Goal: Transaction & Acquisition: Purchase product/service

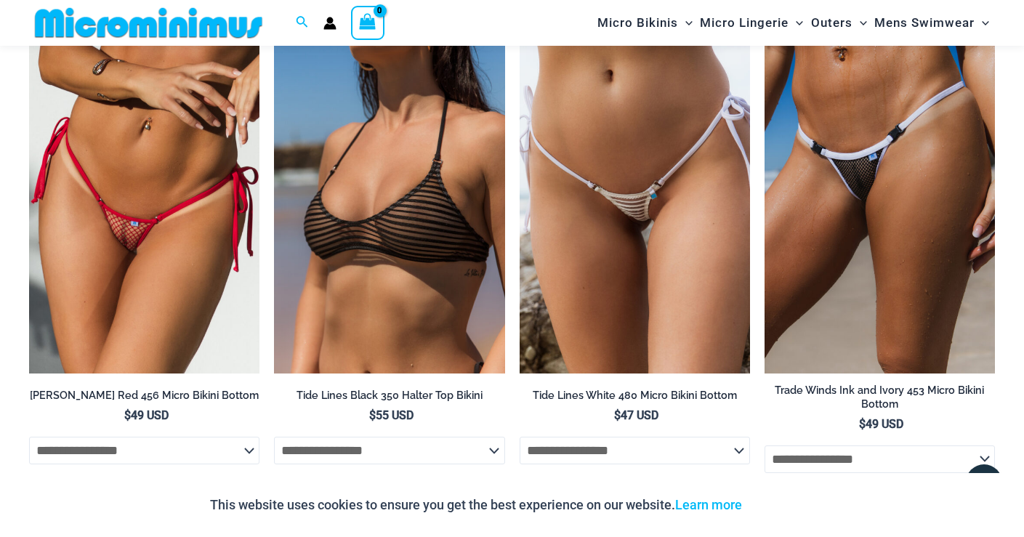
scroll to position [4076, 0]
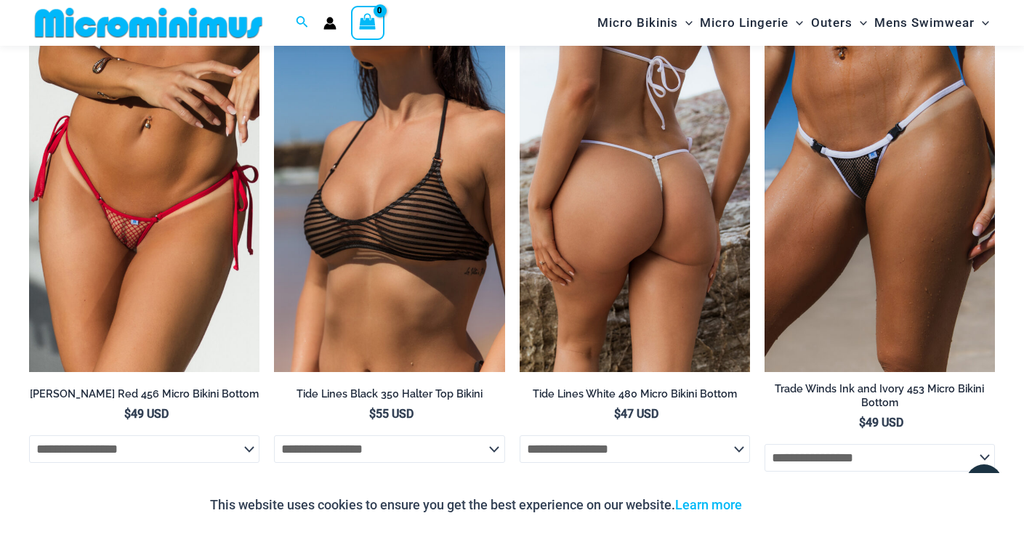
click at [639, 230] on img at bounding box center [634, 199] width 230 height 346
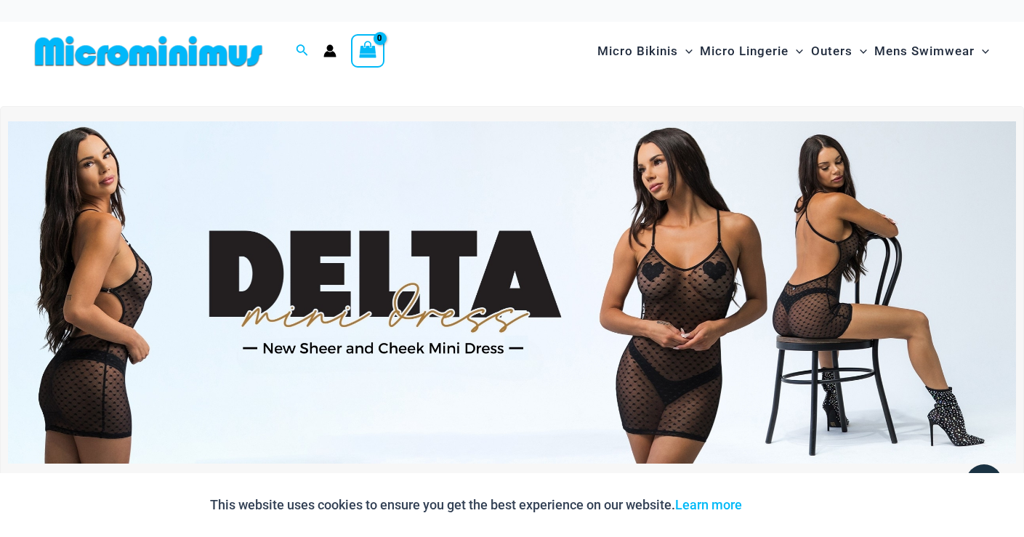
scroll to position [0, 0]
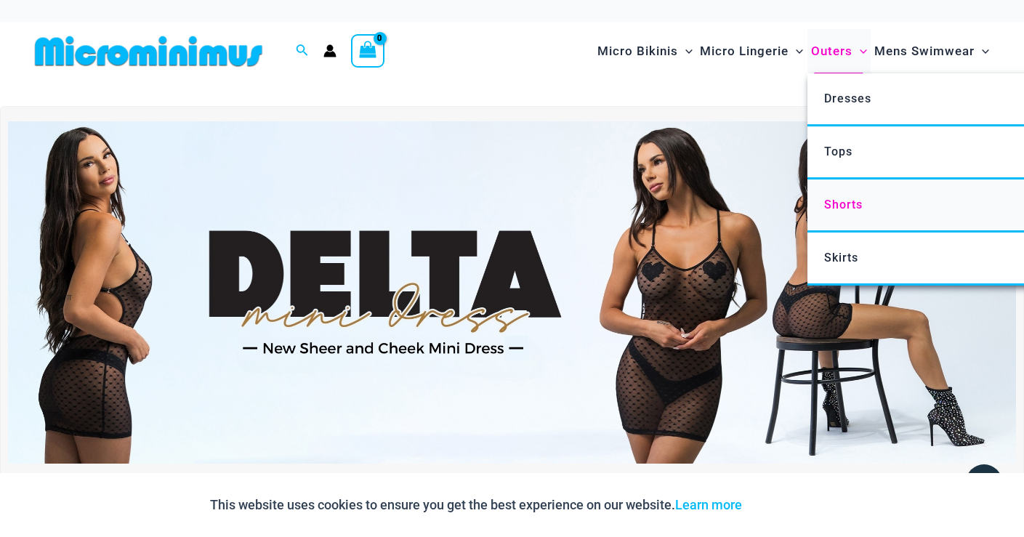
click at [848, 198] on span "Shorts" at bounding box center [843, 205] width 39 height 14
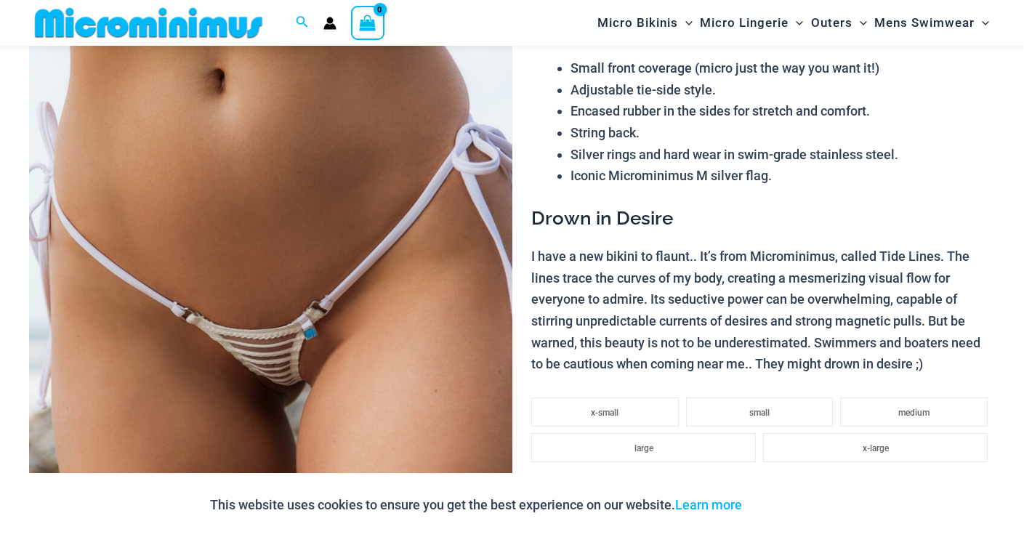
scroll to position [218, 0]
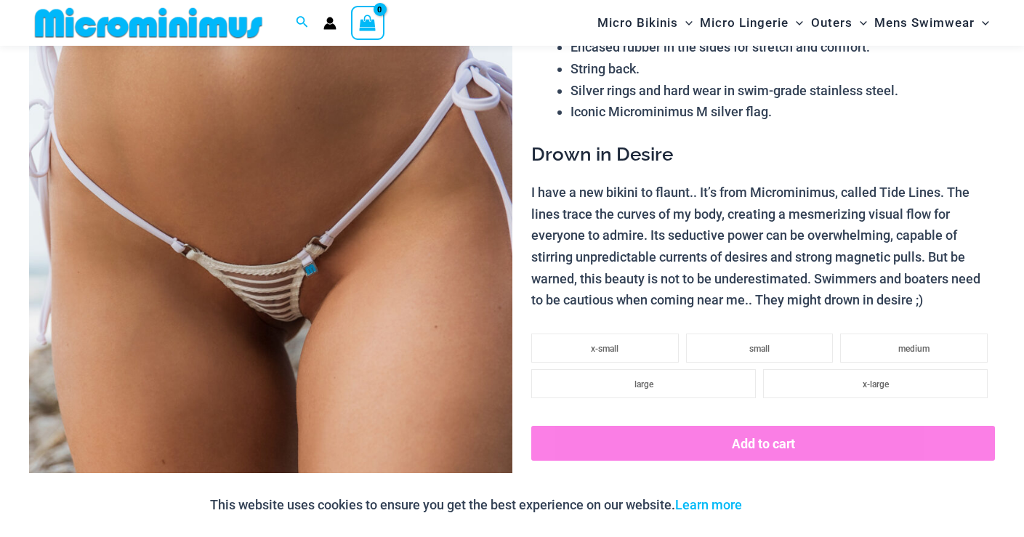
click at [258, 325] on img at bounding box center [270, 278] width 483 height 724
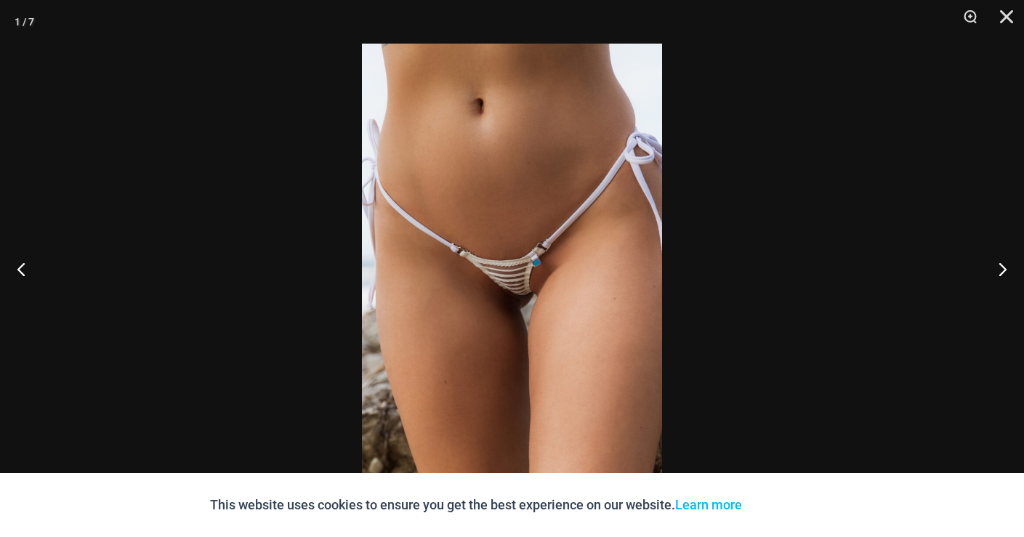
click at [522, 302] on img at bounding box center [512, 269] width 300 height 450
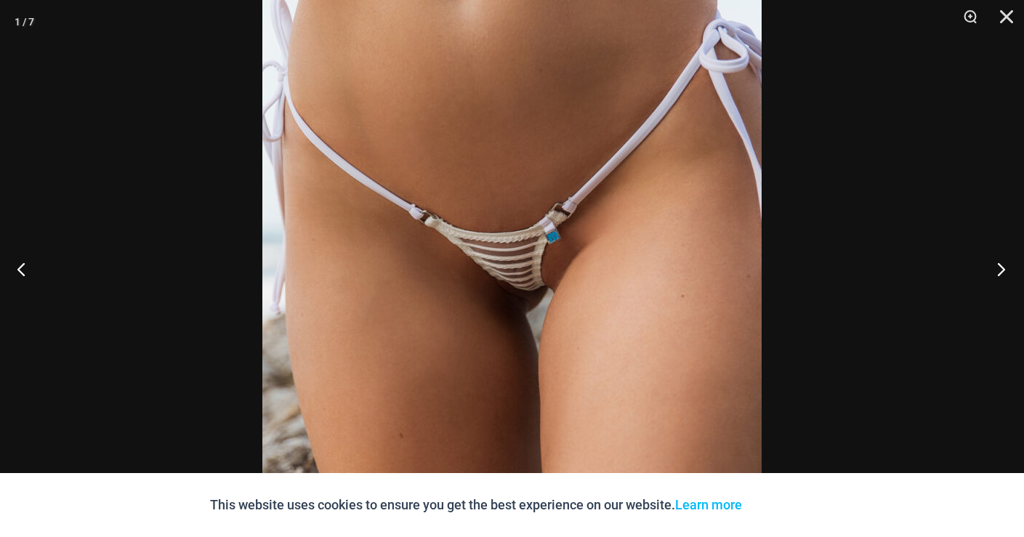
click at [1000, 269] on button "Next" at bounding box center [996, 268] width 54 height 73
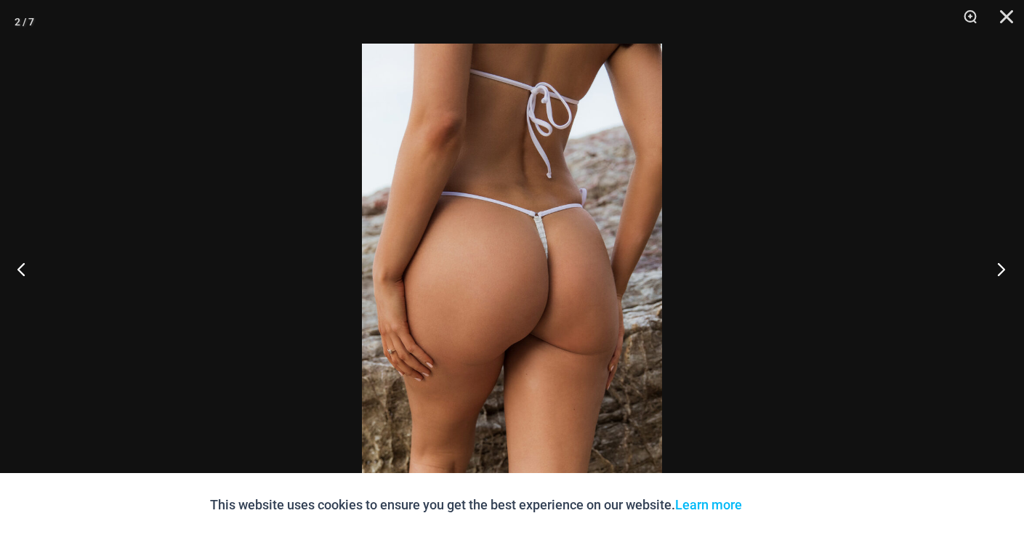
click at [1000, 269] on button "Next" at bounding box center [996, 268] width 54 height 73
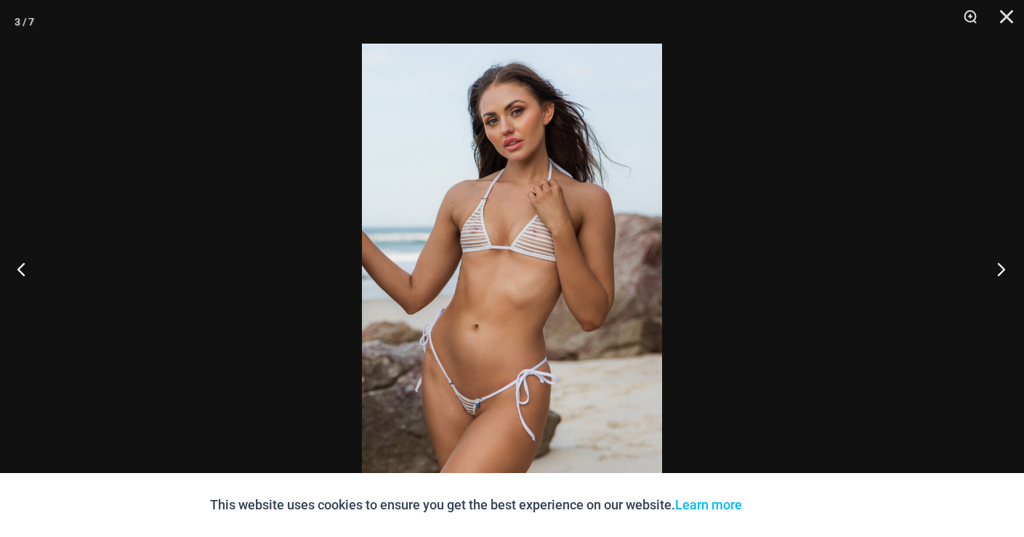
click at [1000, 269] on button "Next" at bounding box center [996, 268] width 54 height 73
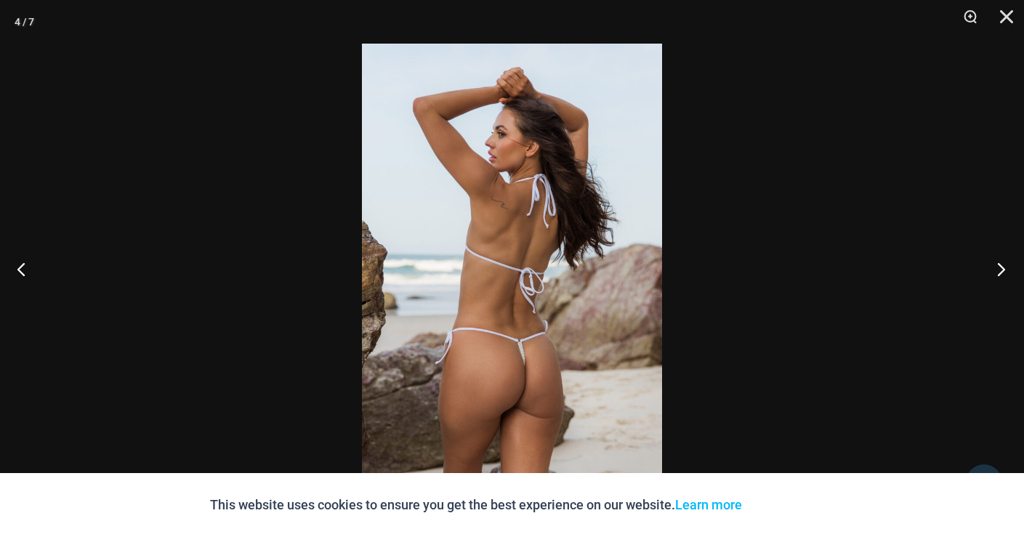
click at [1000, 269] on button "Next" at bounding box center [996, 268] width 54 height 73
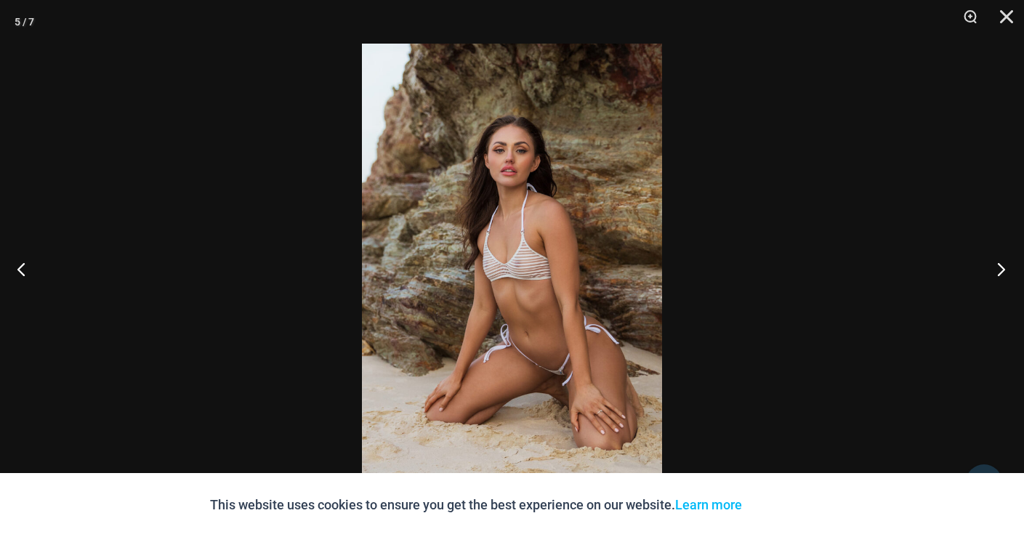
click at [1000, 269] on button "Next" at bounding box center [996, 268] width 54 height 73
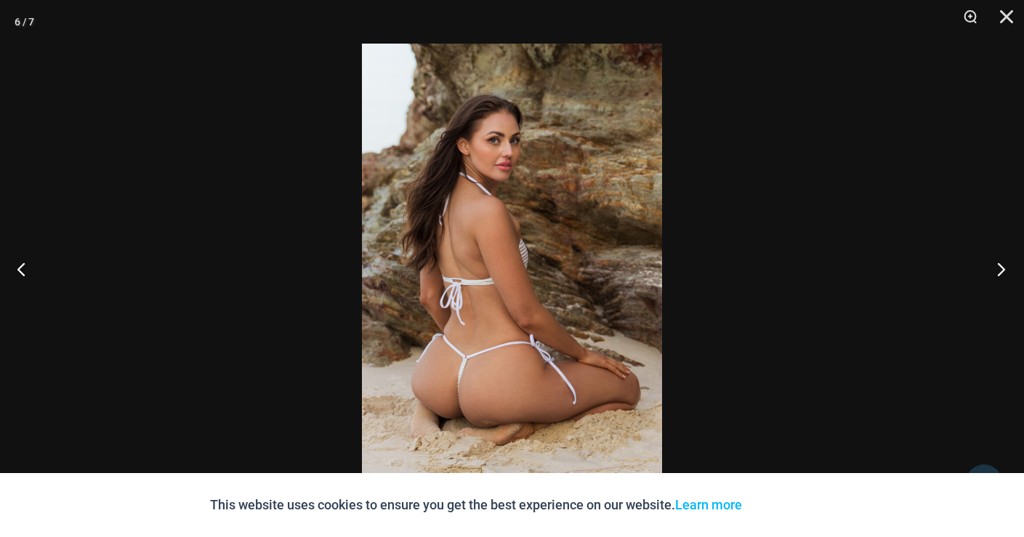
click at [1000, 269] on button "Next" at bounding box center [996, 268] width 54 height 73
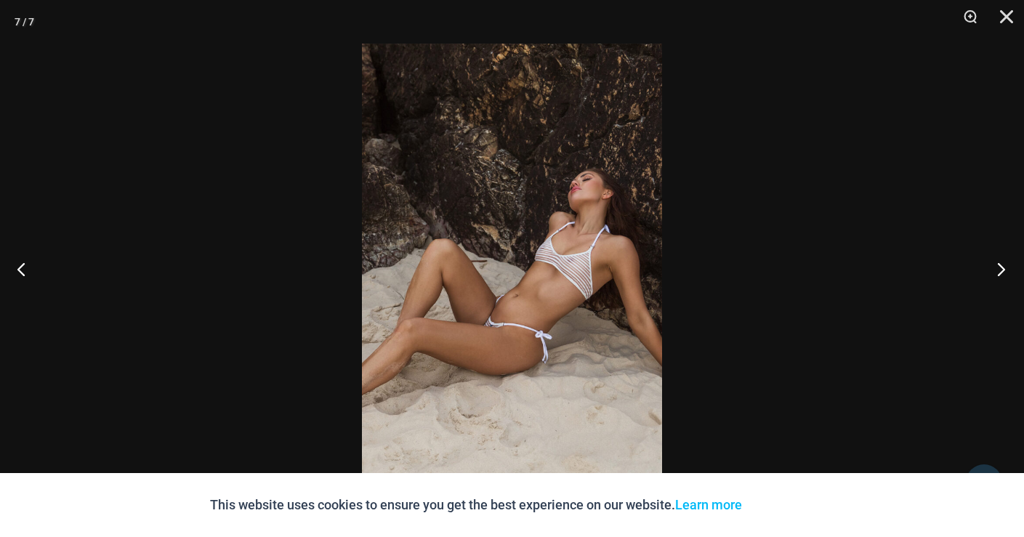
click at [1000, 269] on button "Next" at bounding box center [996, 268] width 54 height 73
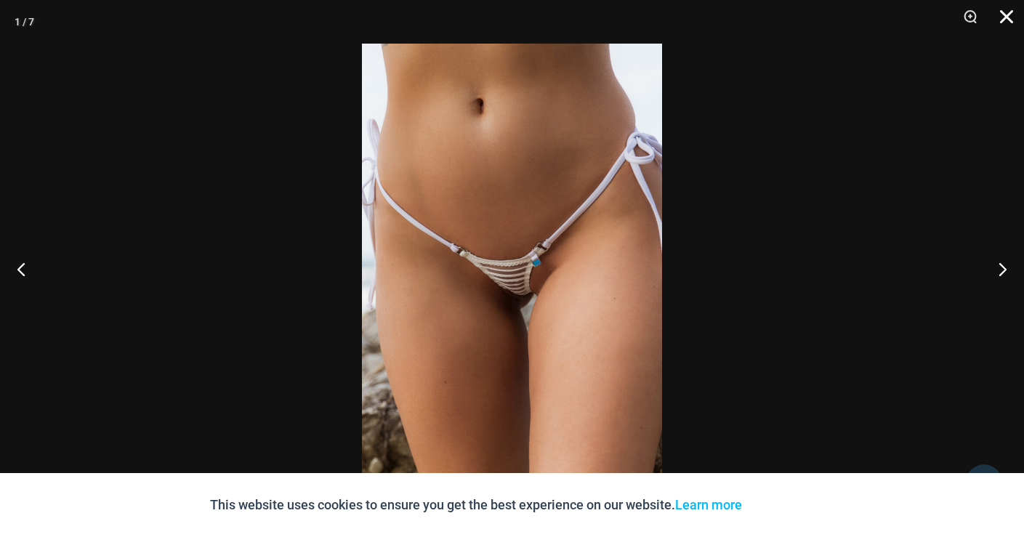
click at [1007, 17] on button "Close" at bounding box center [1001, 22] width 36 height 44
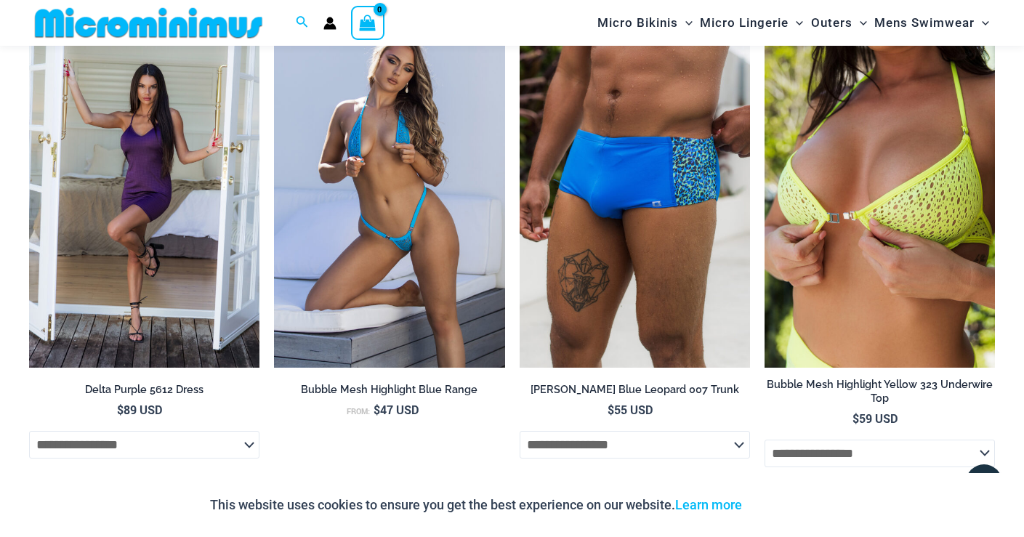
scroll to position [3344, 0]
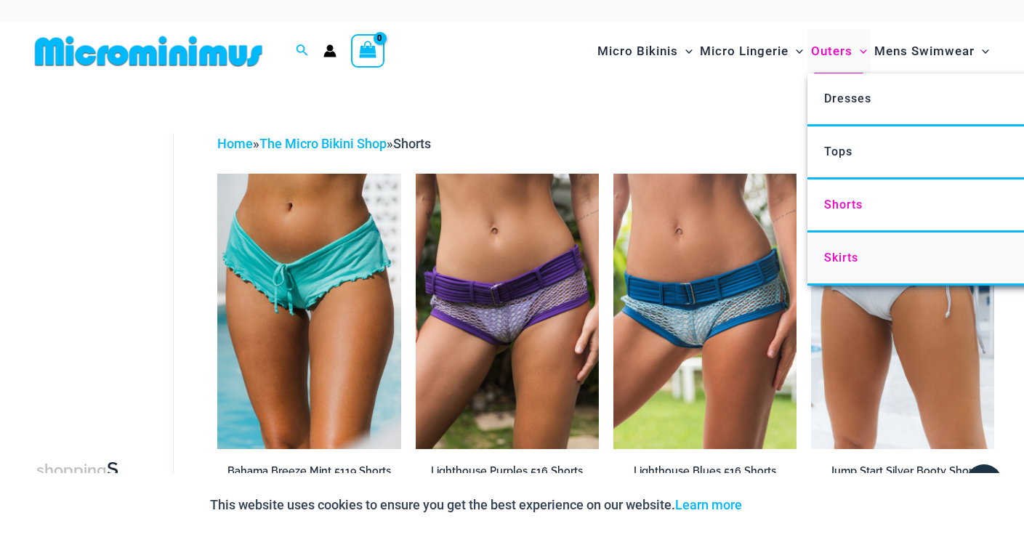
click at [844, 253] on span "Skirts" at bounding box center [841, 258] width 34 height 14
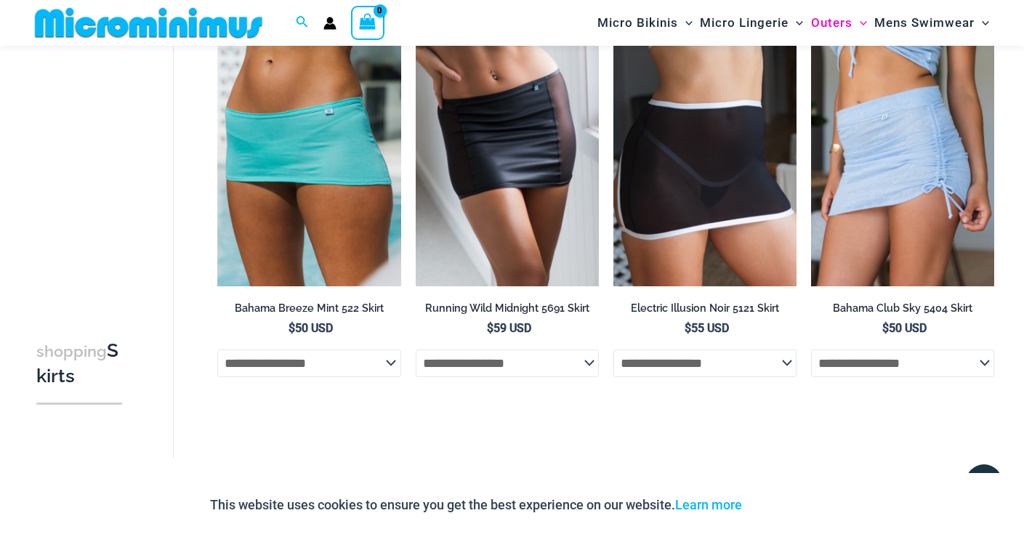
scroll to position [149, 0]
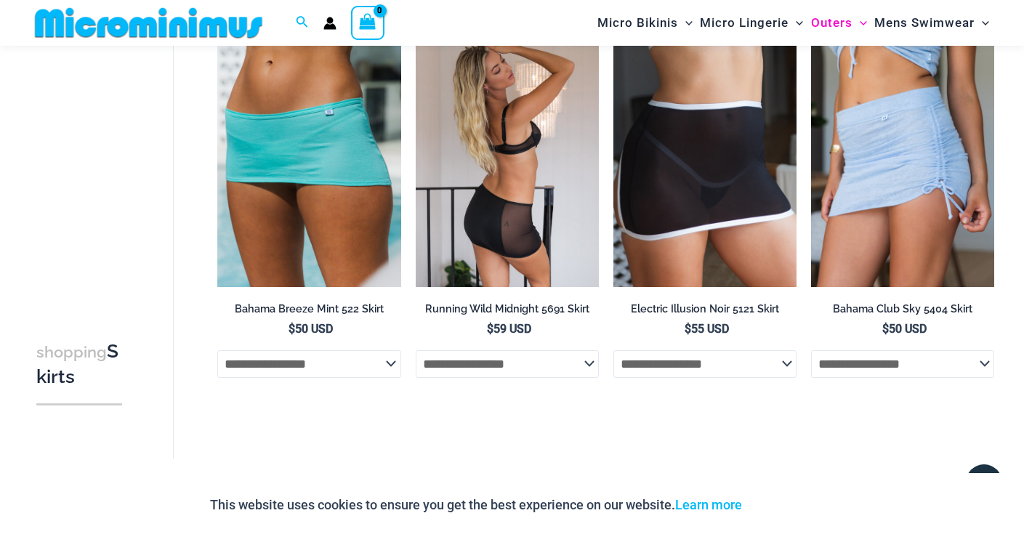
click at [531, 235] on img at bounding box center [507, 149] width 183 height 275
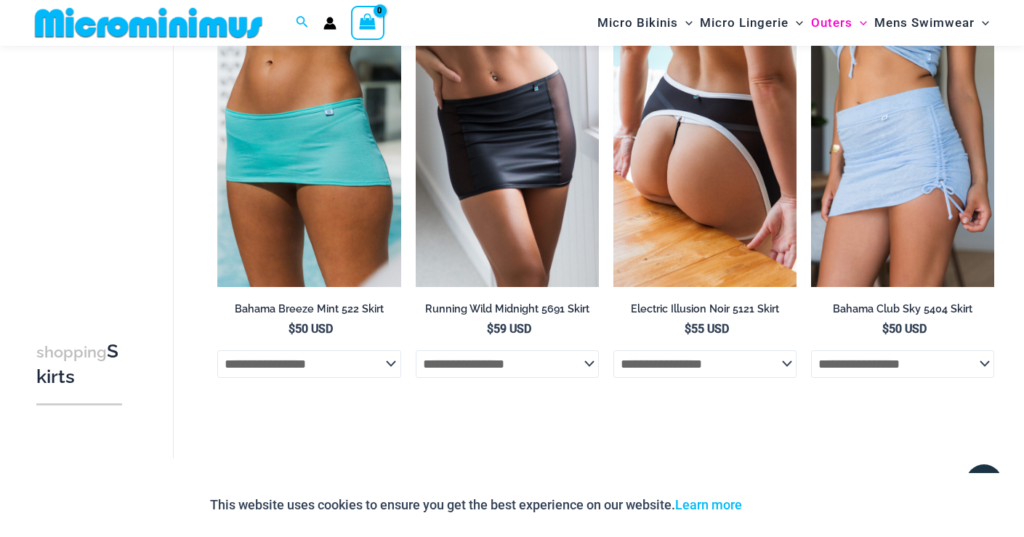
click at [691, 232] on img at bounding box center [704, 149] width 183 height 275
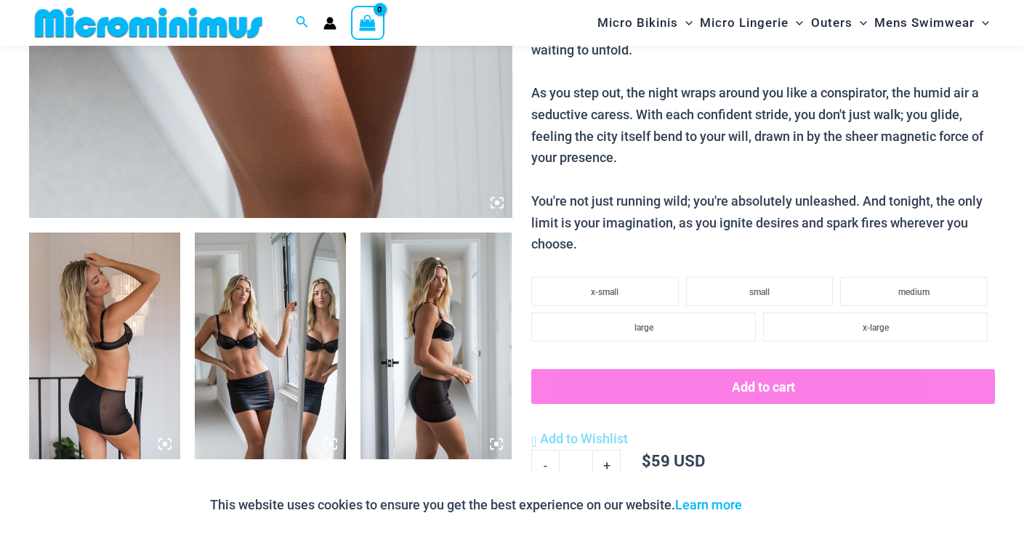
scroll to position [649, 0]
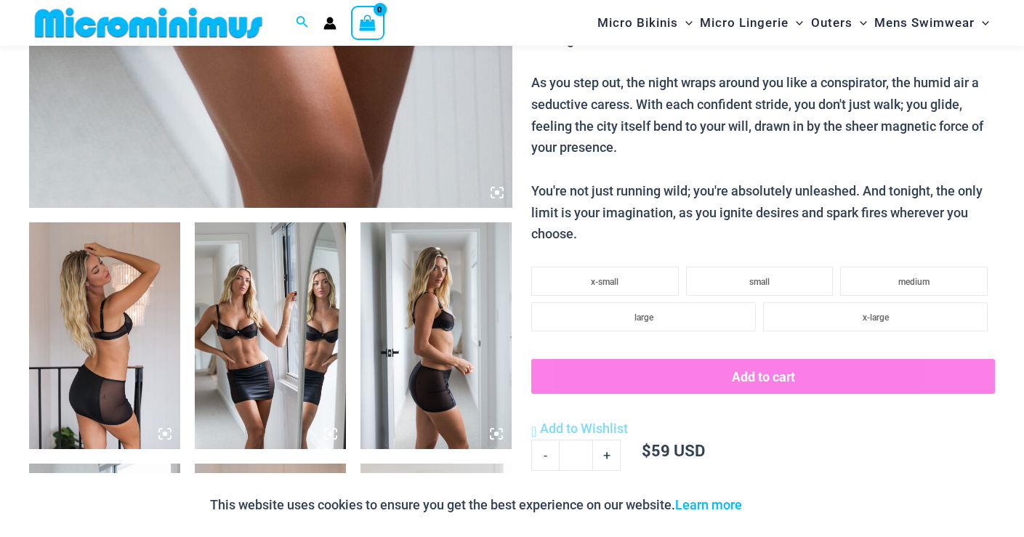
click at [440, 355] on img at bounding box center [435, 335] width 151 height 227
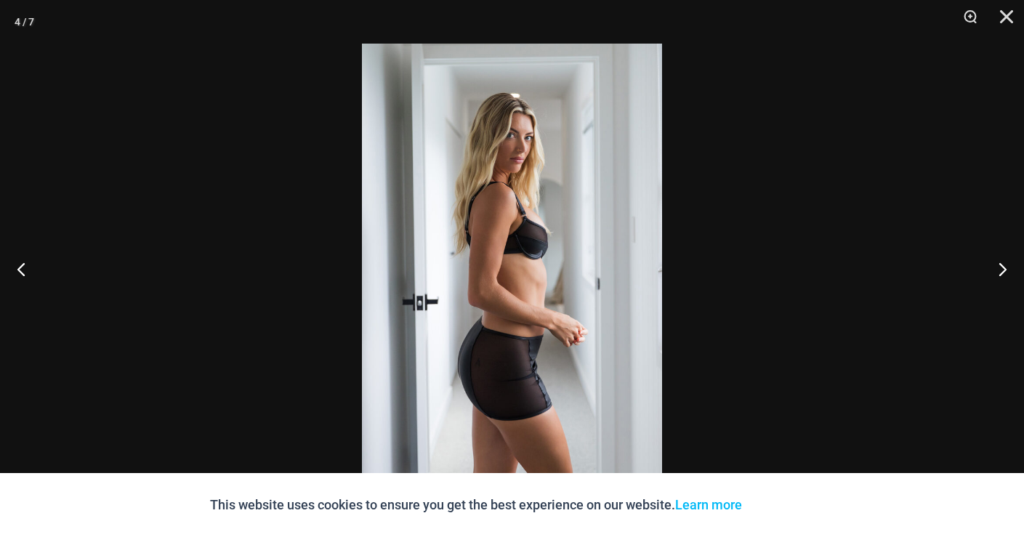
click at [498, 364] on img at bounding box center [512, 269] width 300 height 450
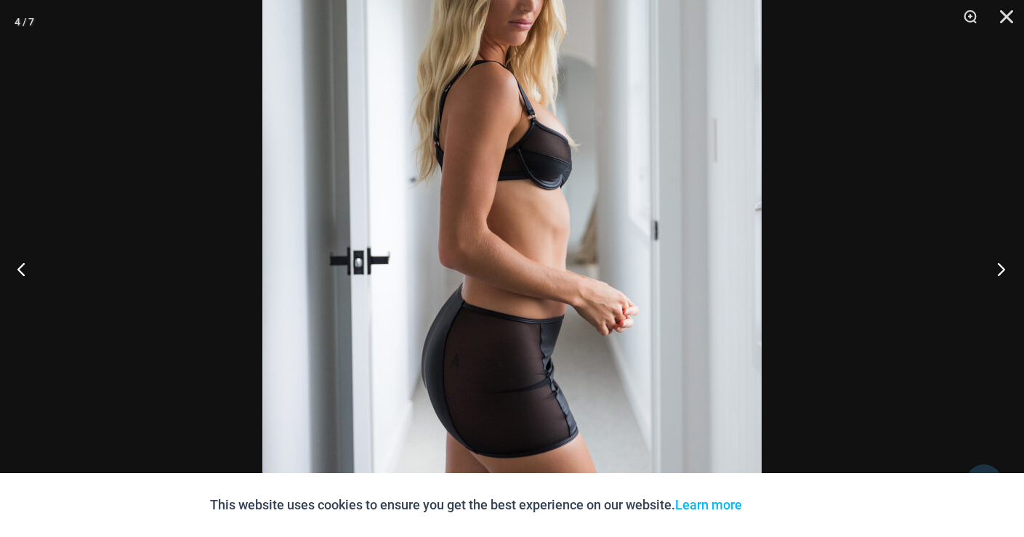
click at [1004, 266] on button "Next" at bounding box center [996, 268] width 54 height 73
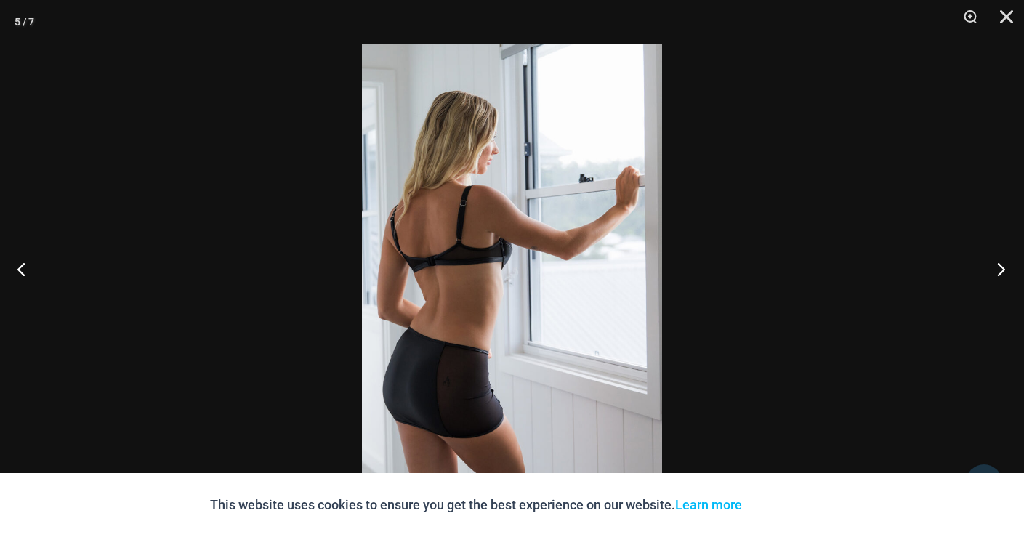
click at [1004, 266] on button "Next" at bounding box center [996, 268] width 54 height 73
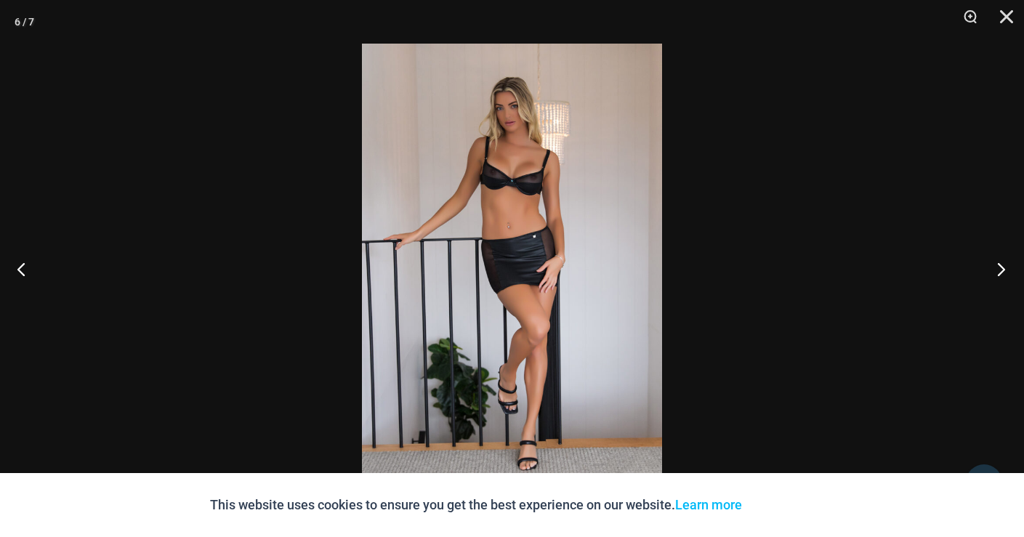
click at [1004, 266] on button "Next" at bounding box center [996, 268] width 54 height 73
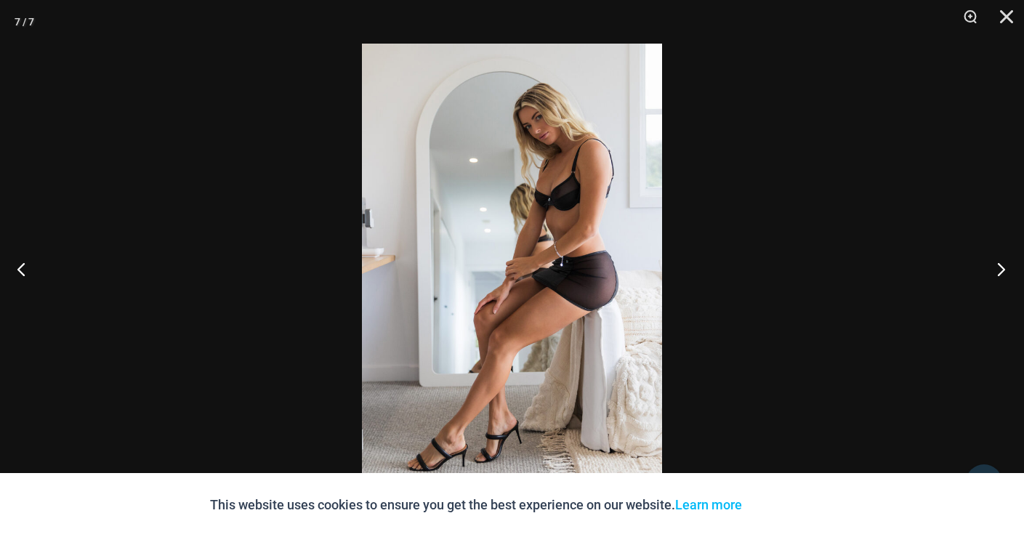
click at [1004, 266] on button "Next" at bounding box center [996, 268] width 54 height 73
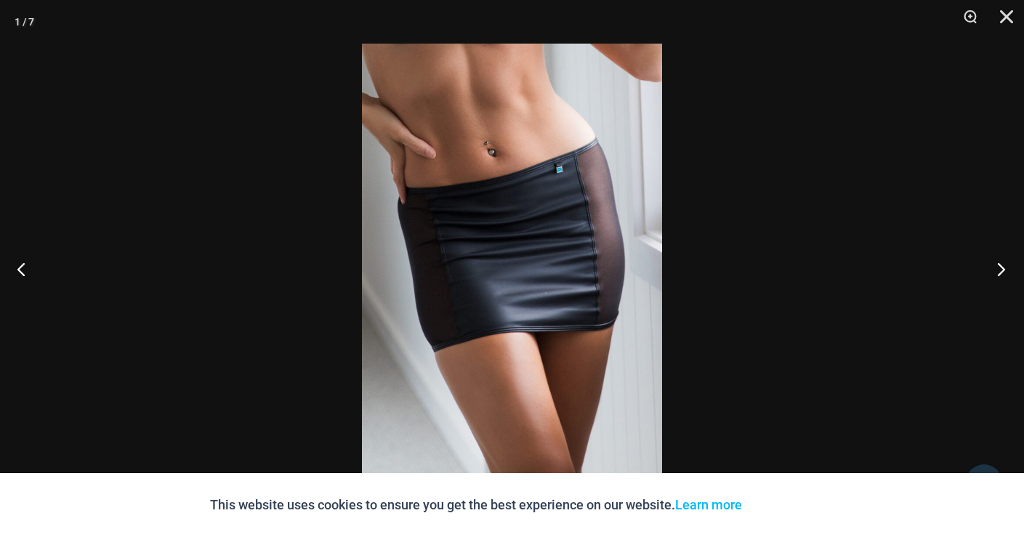
click at [1004, 266] on button "Next" at bounding box center [996, 268] width 54 height 73
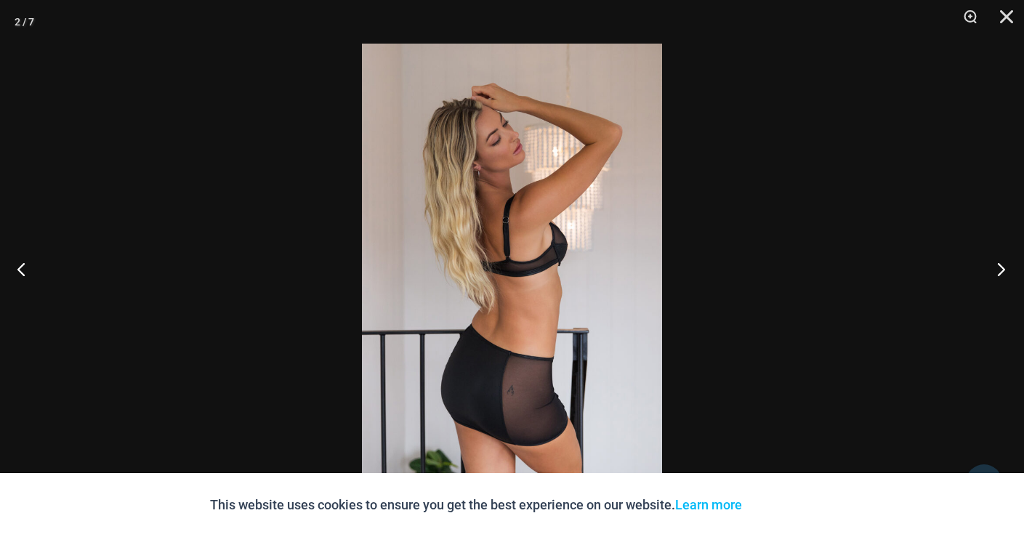
click at [1004, 266] on button "Next" at bounding box center [996, 268] width 54 height 73
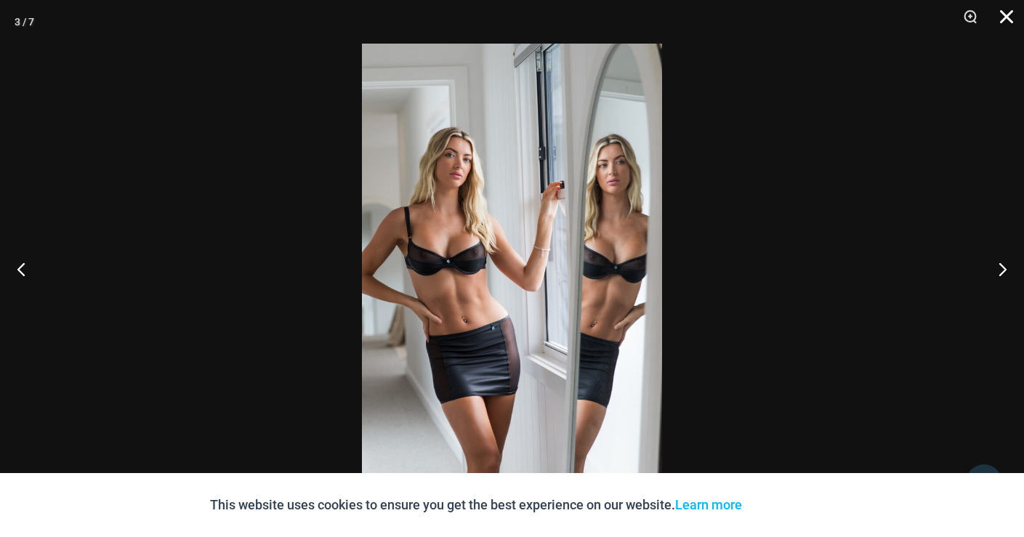
click at [1006, 23] on button "Close" at bounding box center [1001, 22] width 36 height 44
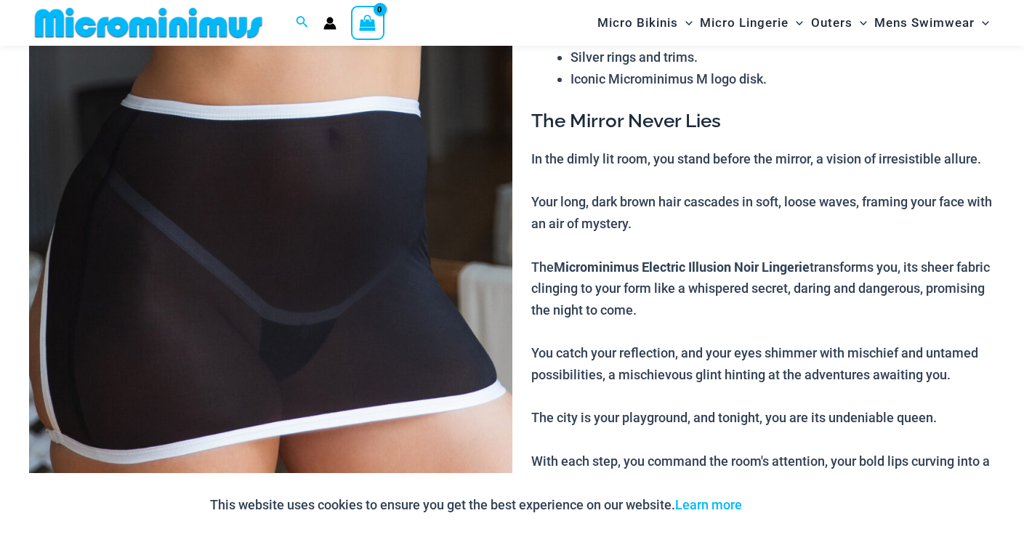
scroll to position [364, 0]
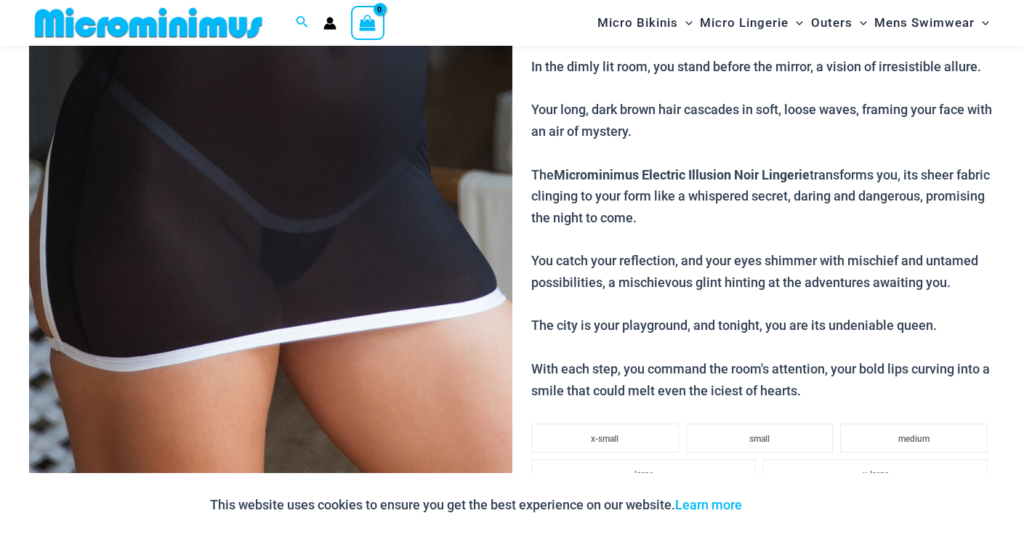
click at [437, 328] on img at bounding box center [270, 132] width 483 height 724
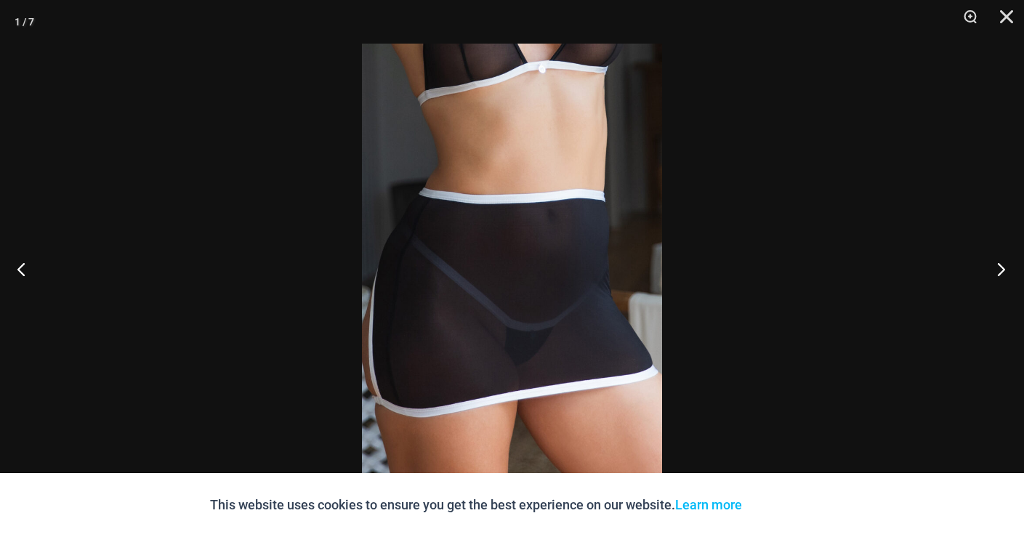
click at [1009, 258] on button "Next" at bounding box center [996, 268] width 54 height 73
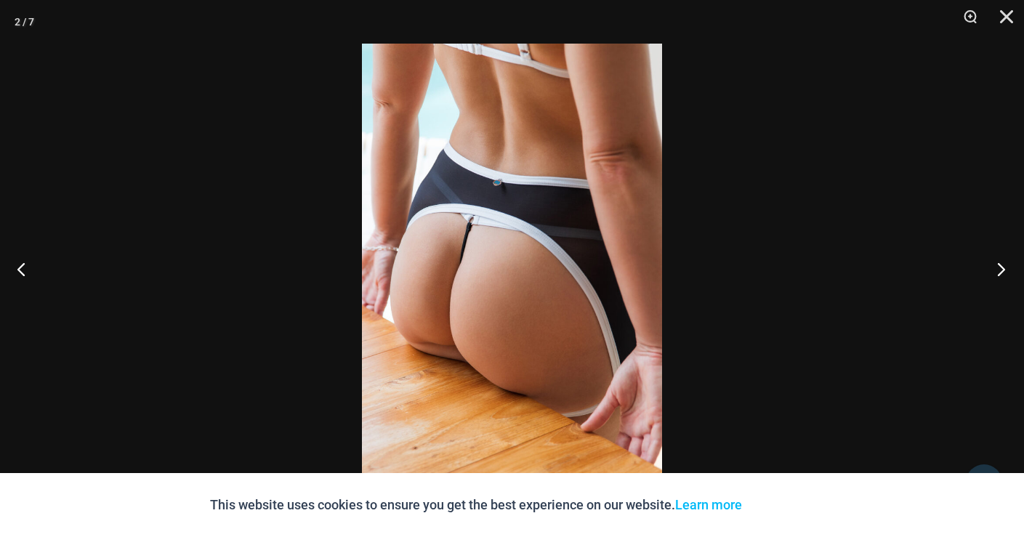
click at [1006, 269] on button "Next" at bounding box center [996, 268] width 54 height 73
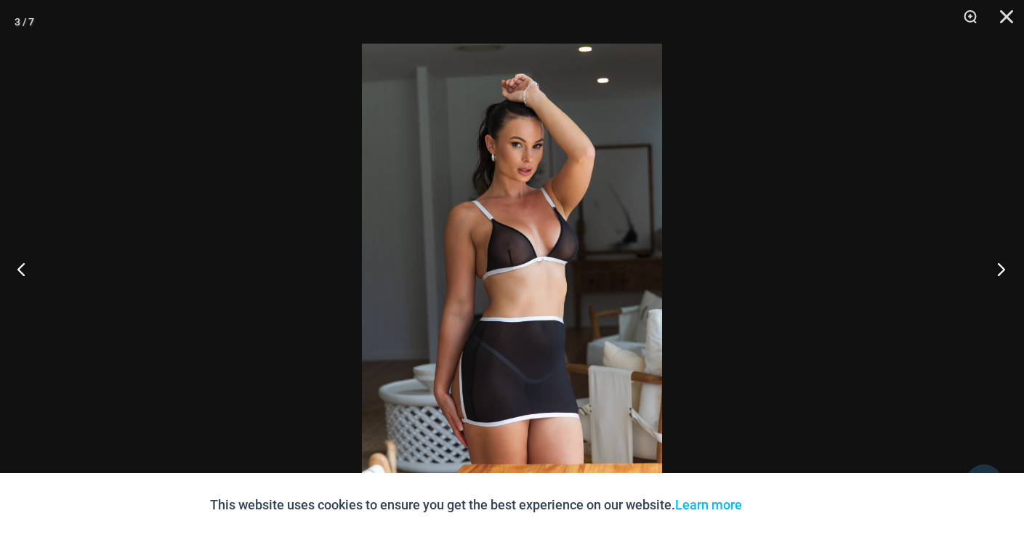
click at [1006, 269] on button "Next" at bounding box center [996, 268] width 54 height 73
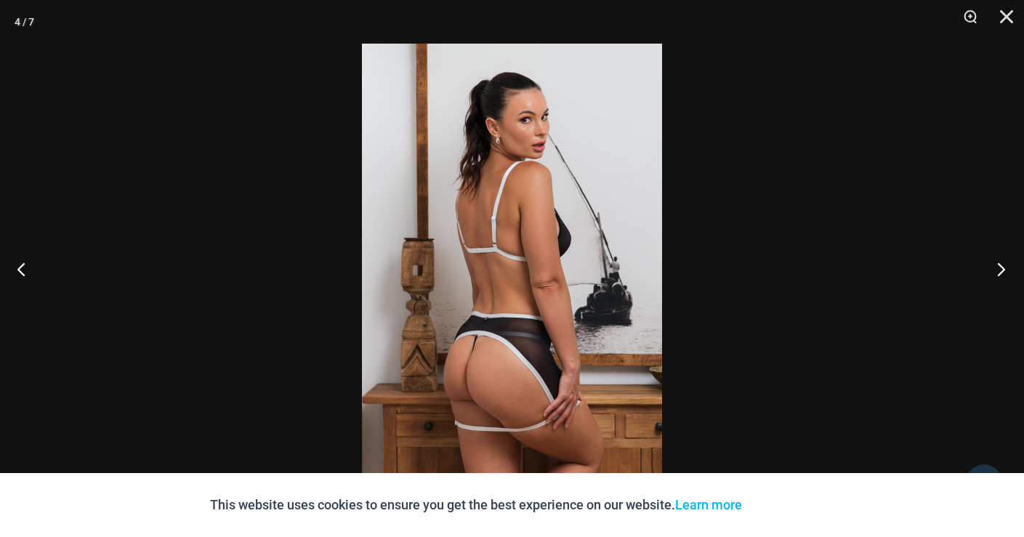
click at [1006, 269] on button "Next" at bounding box center [996, 268] width 54 height 73
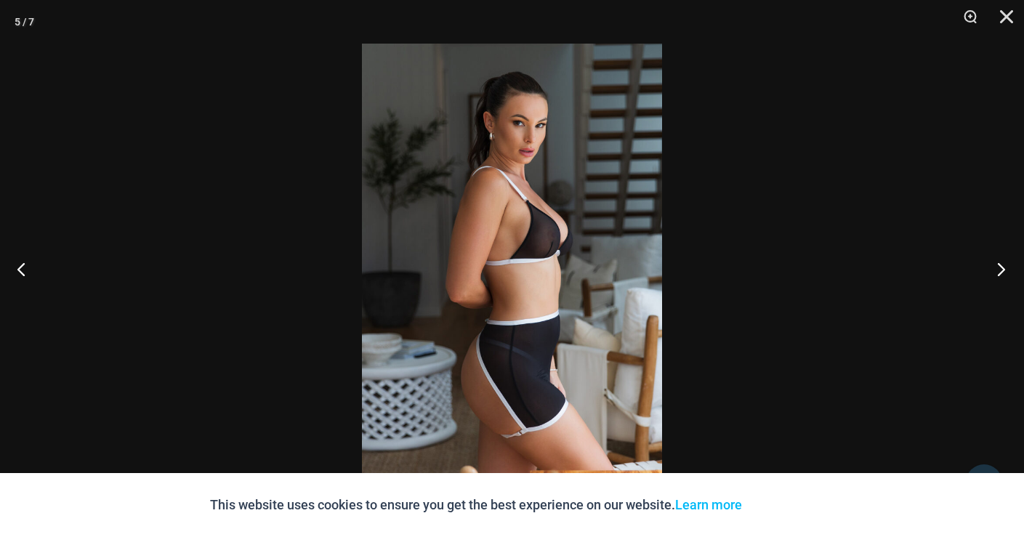
click at [1006, 269] on button "Next" at bounding box center [996, 268] width 54 height 73
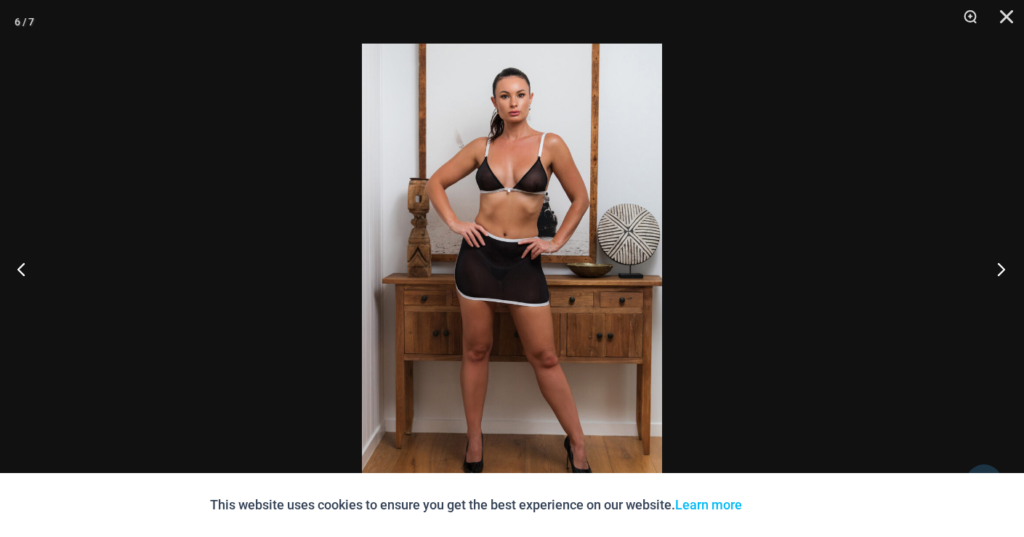
click at [1006, 269] on button "Next" at bounding box center [996, 268] width 54 height 73
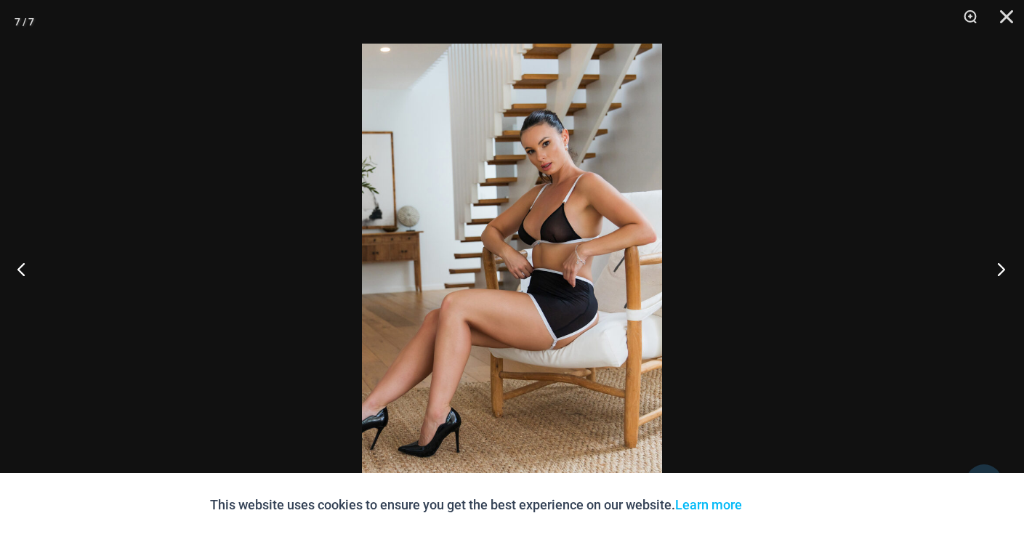
click at [1006, 269] on button "Next" at bounding box center [996, 268] width 54 height 73
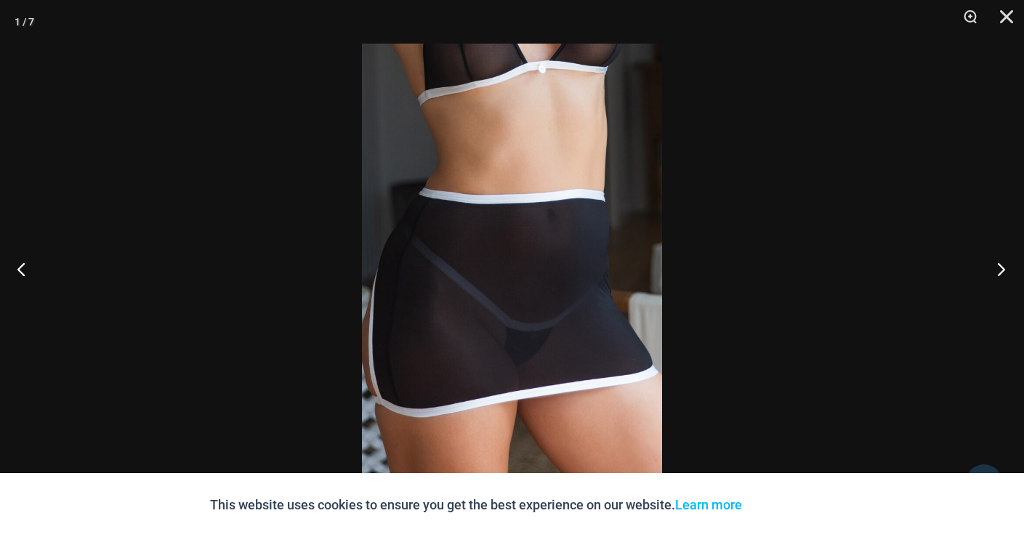
click at [1006, 269] on button "Next" at bounding box center [996, 268] width 54 height 73
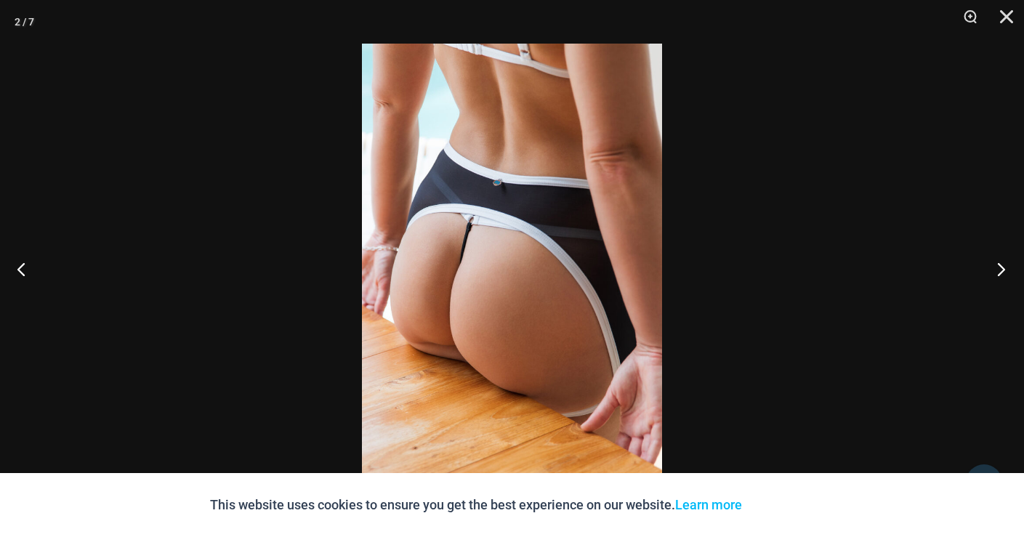
click at [1006, 269] on button "Next" at bounding box center [996, 268] width 54 height 73
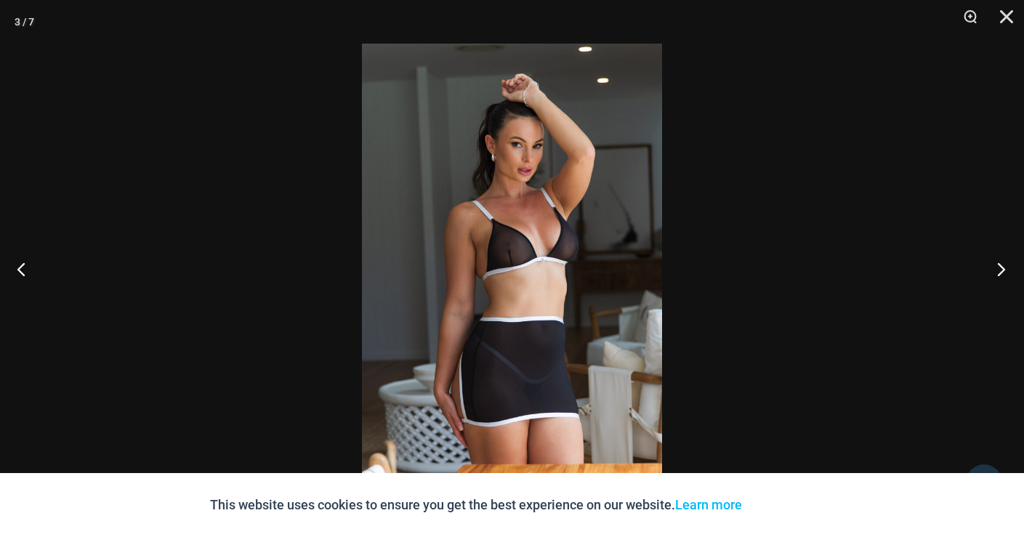
click at [1006, 269] on button "Next" at bounding box center [996, 268] width 54 height 73
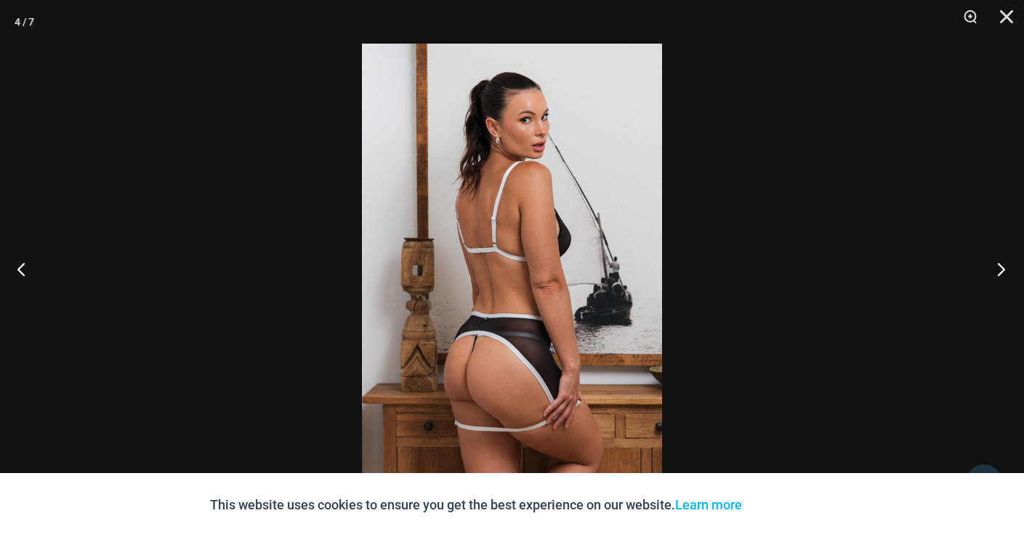
click at [1006, 269] on button "Next" at bounding box center [996, 268] width 54 height 73
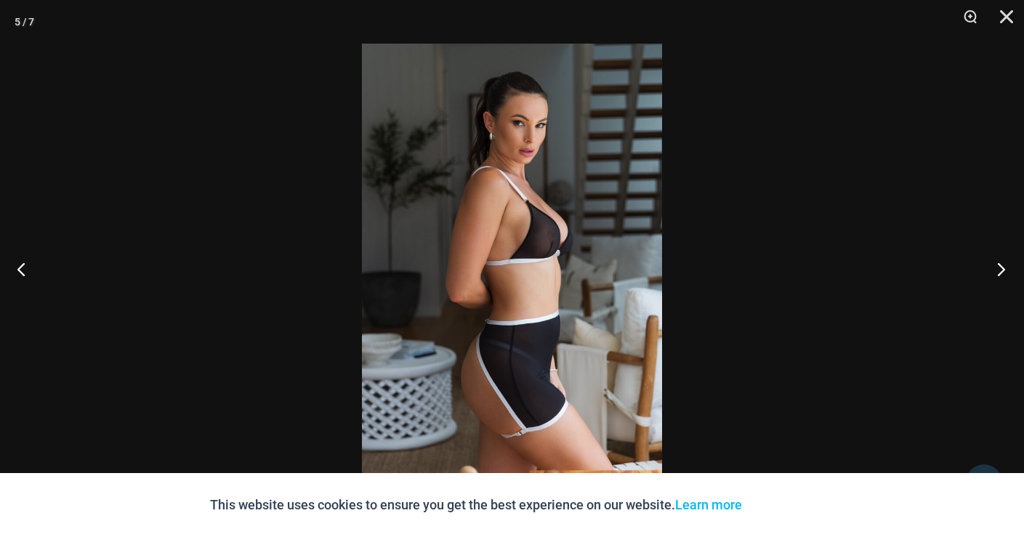
click at [1006, 269] on button "Next" at bounding box center [996, 268] width 54 height 73
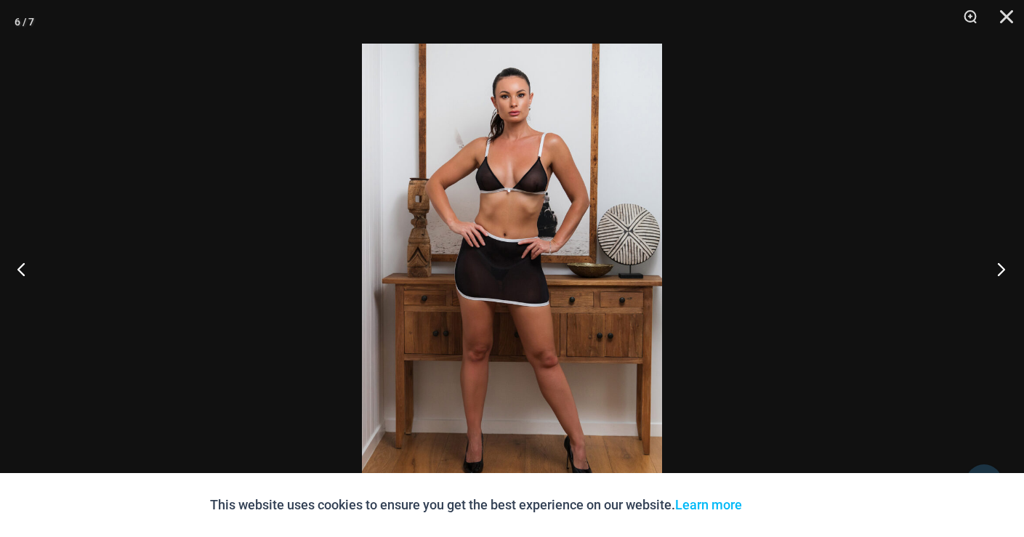
click at [1006, 269] on button "Next" at bounding box center [996, 268] width 54 height 73
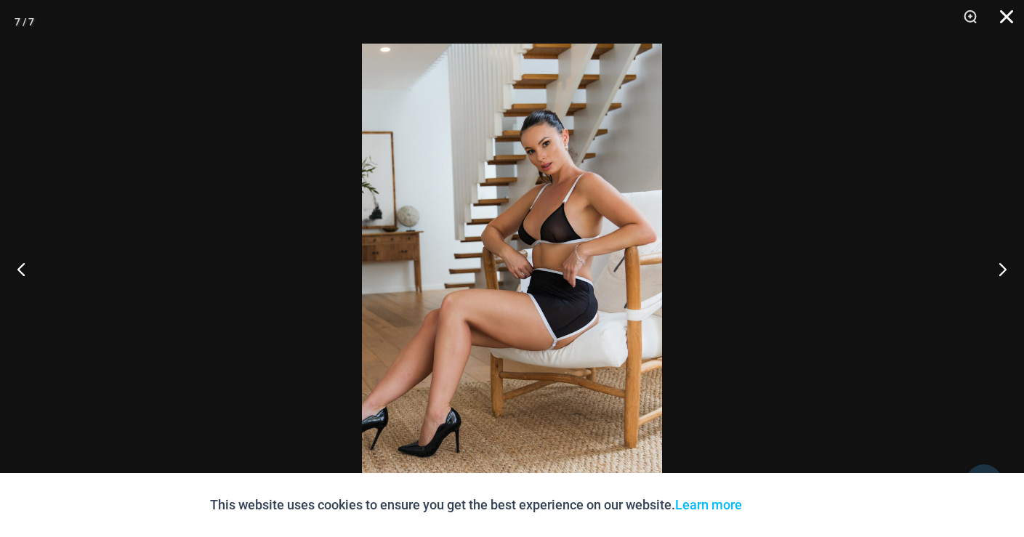
click at [1005, 17] on button "Close" at bounding box center [1001, 22] width 36 height 44
